Goal: Task Accomplishment & Management: Manage account settings

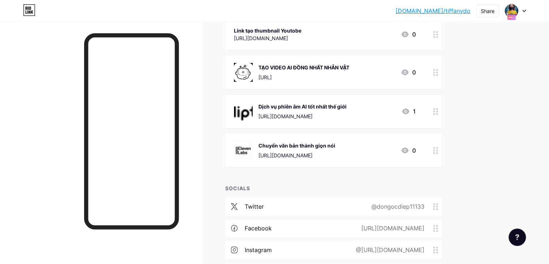
scroll to position [469, 0]
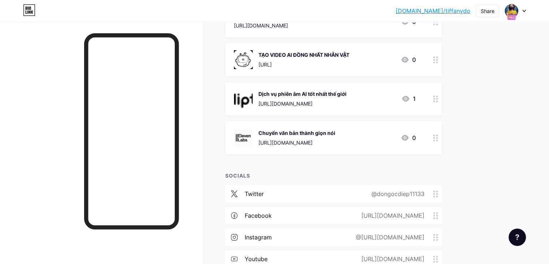
click at [438, 60] on circle at bounding box center [437, 60] width 2 height 2
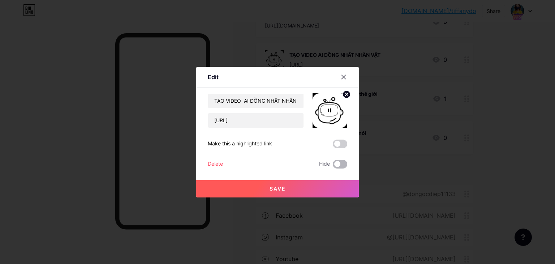
click at [338, 162] on span at bounding box center [339, 164] width 14 height 9
click at [332, 166] on input "checkbox" at bounding box center [332, 166] width 0 height 0
click at [295, 184] on button "Save" at bounding box center [277, 188] width 162 height 17
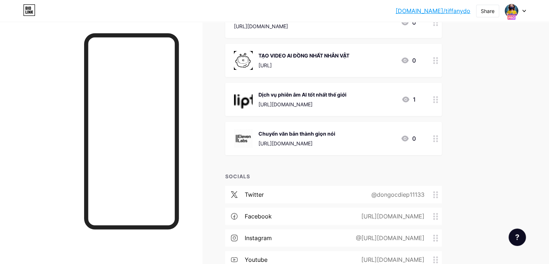
scroll to position [433, 0]
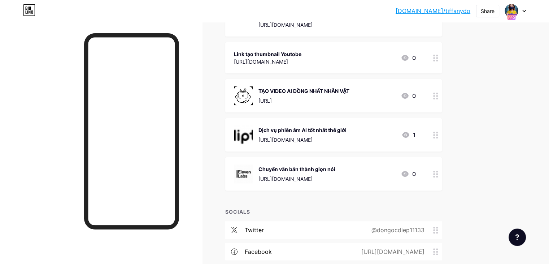
click at [438, 174] on icon at bounding box center [435, 173] width 5 height 7
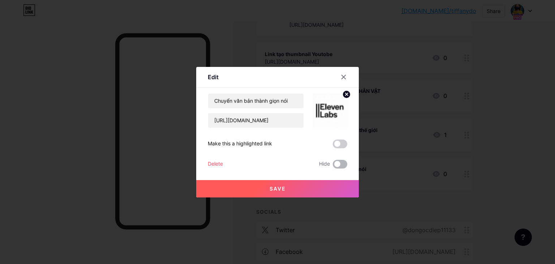
click at [338, 165] on span at bounding box center [339, 164] width 14 height 9
click at [332, 166] on input "checkbox" at bounding box center [332, 166] width 0 height 0
click at [273, 181] on button "Save" at bounding box center [277, 188] width 162 height 17
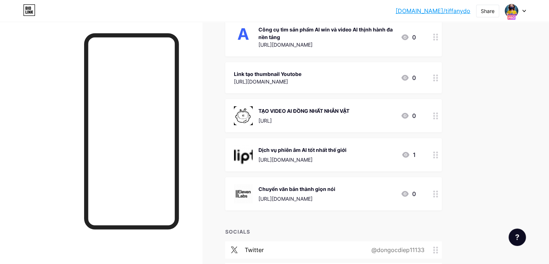
scroll to position [469, 0]
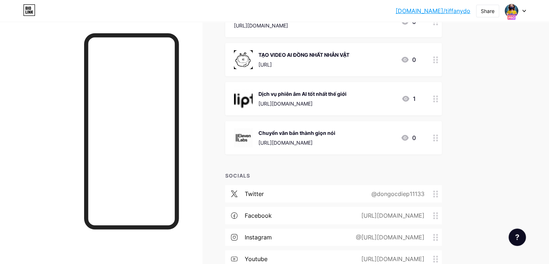
click at [438, 137] on icon at bounding box center [435, 137] width 5 height 7
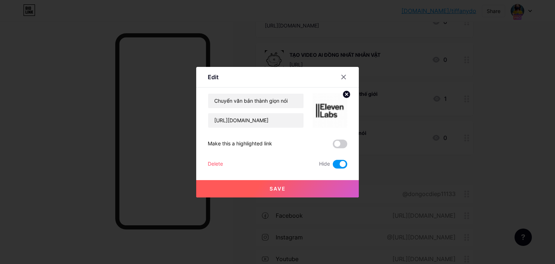
click at [208, 161] on div "Delete" at bounding box center [215, 164] width 15 height 9
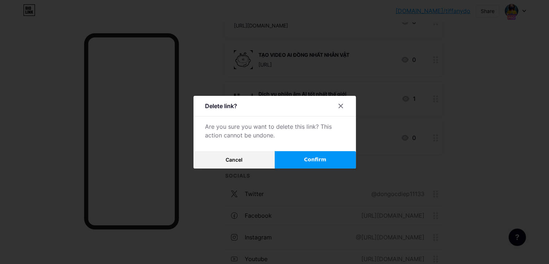
click at [303, 164] on button "Confirm" at bounding box center [315, 159] width 81 height 17
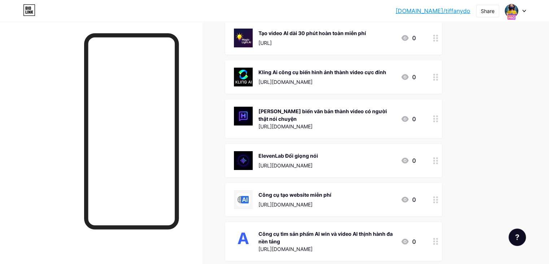
scroll to position [65, 0]
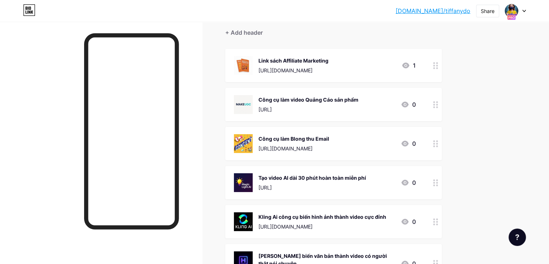
click at [438, 67] on icon at bounding box center [435, 65] width 5 height 7
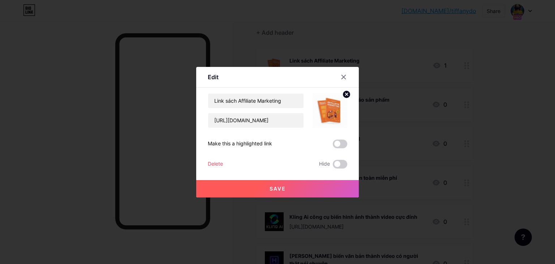
click at [216, 162] on div "Delete" at bounding box center [215, 164] width 15 height 9
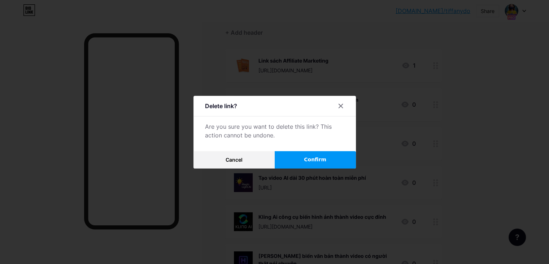
click at [320, 157] on span "Confirm" at bounding box center [315, 160] width 22 height 8
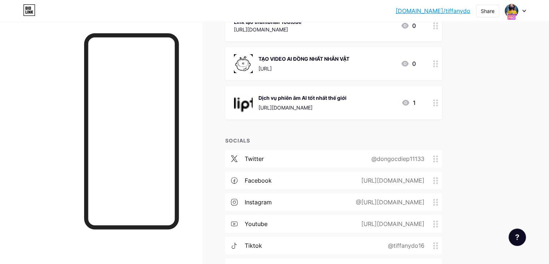
scroll to position [351, 0]
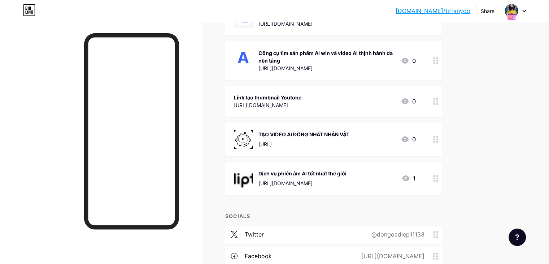
click at [435, 141] on circle at bounding box center [434, 142] width 2 height 2
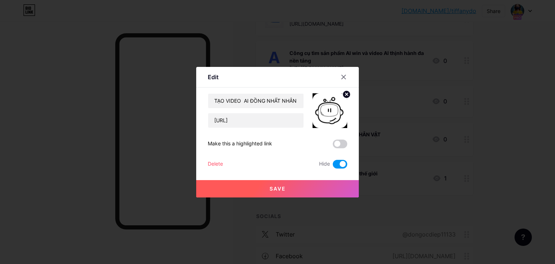
click at [212, 164] on div "Delete" at bounding box center [215, 164] width 15 height 9
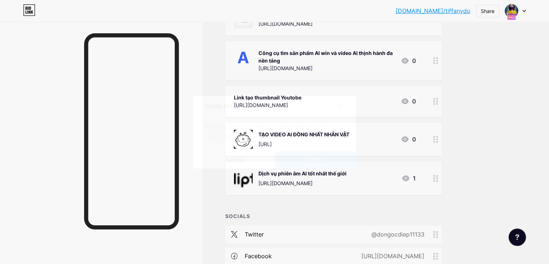
click at [312, 155] on button "Confirm" at bounding box center [315, 159] width 81 height 17
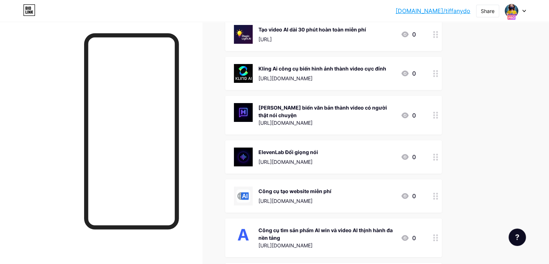
scroll to position [243, 0]
